Goal: Navigation & Orientation: Find specific page/section

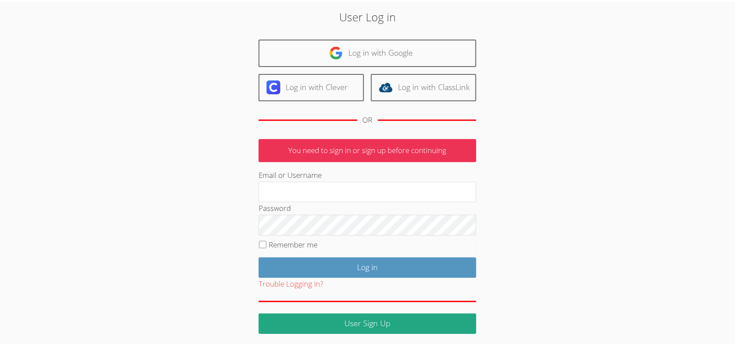
scroll to position [33, 0]
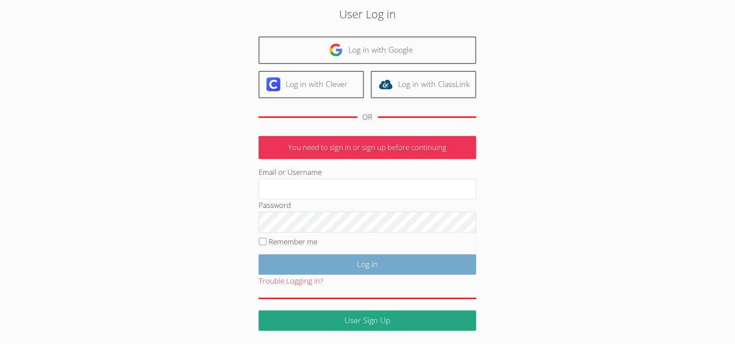
type input "mariesteinberg@live.com"
click at [390, 264] on input "Log in" at bounding box center [368, 265] width 218 height 20
